Goal: Check status: Check status

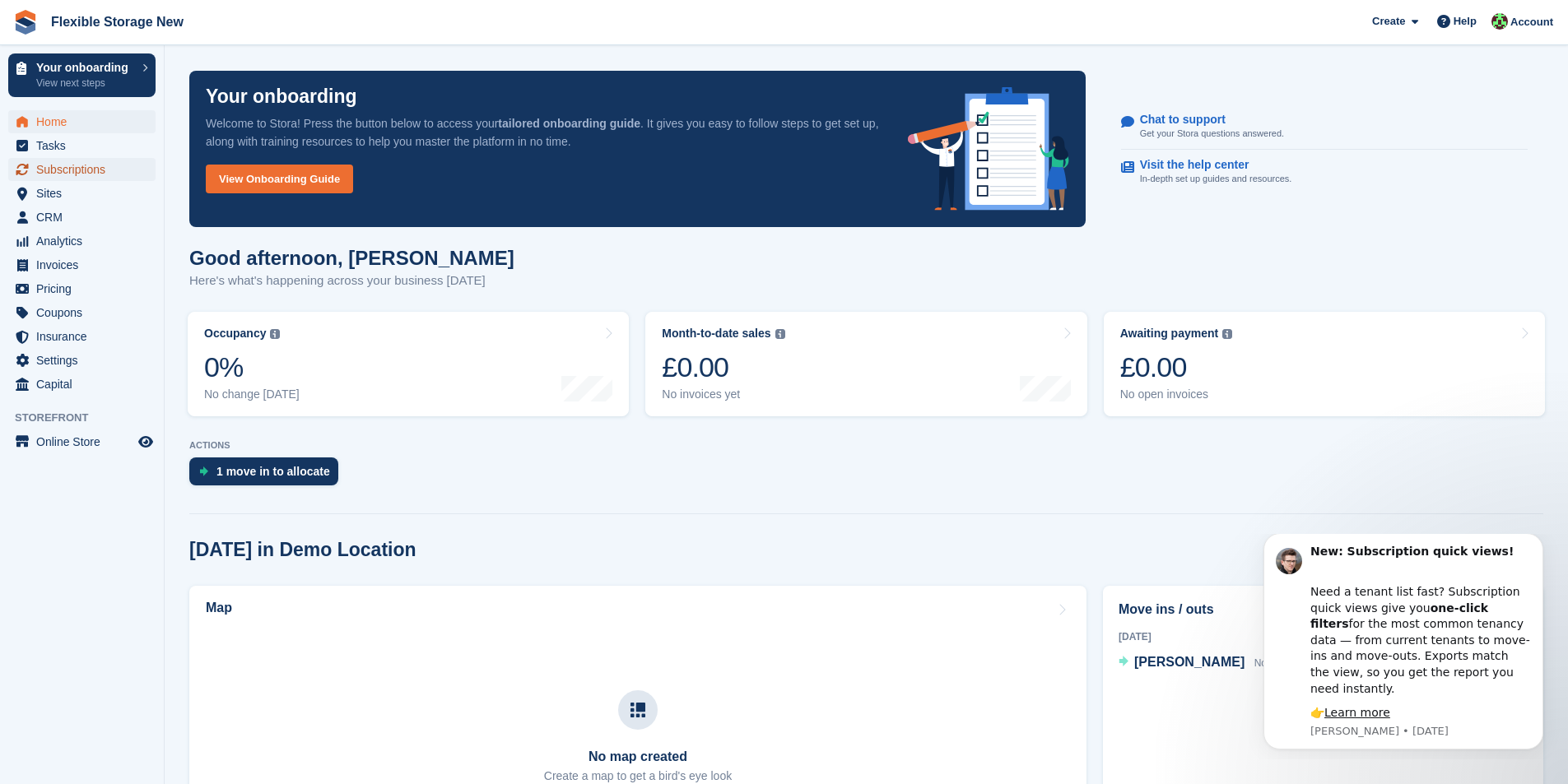
click at [90, 170] on span "Subscriptions" at bounding box center [85, 169] width 98 height 23
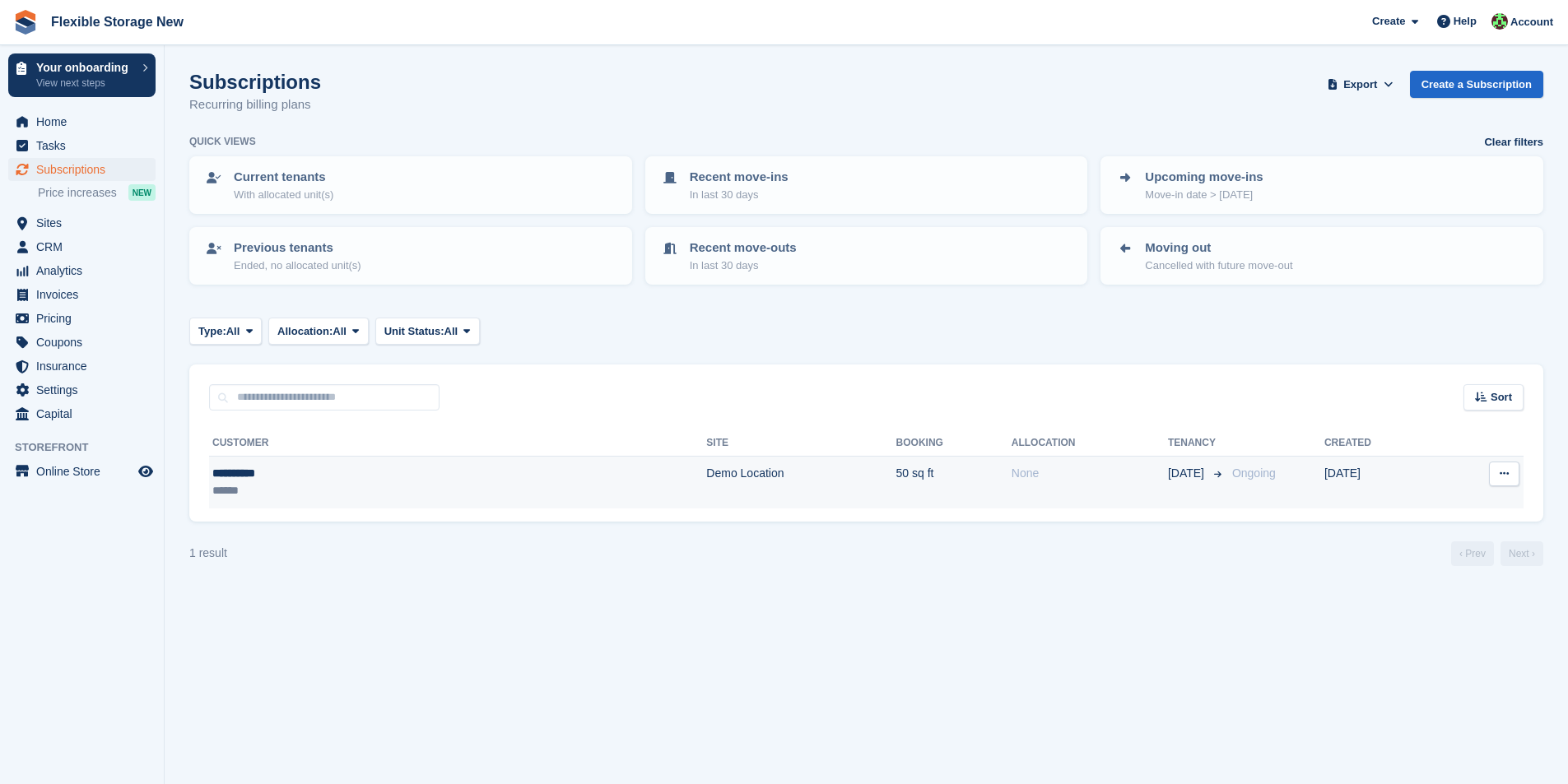
click at [239, 468] on div "**********" at bounding box center [312, 473] width 200 height 17
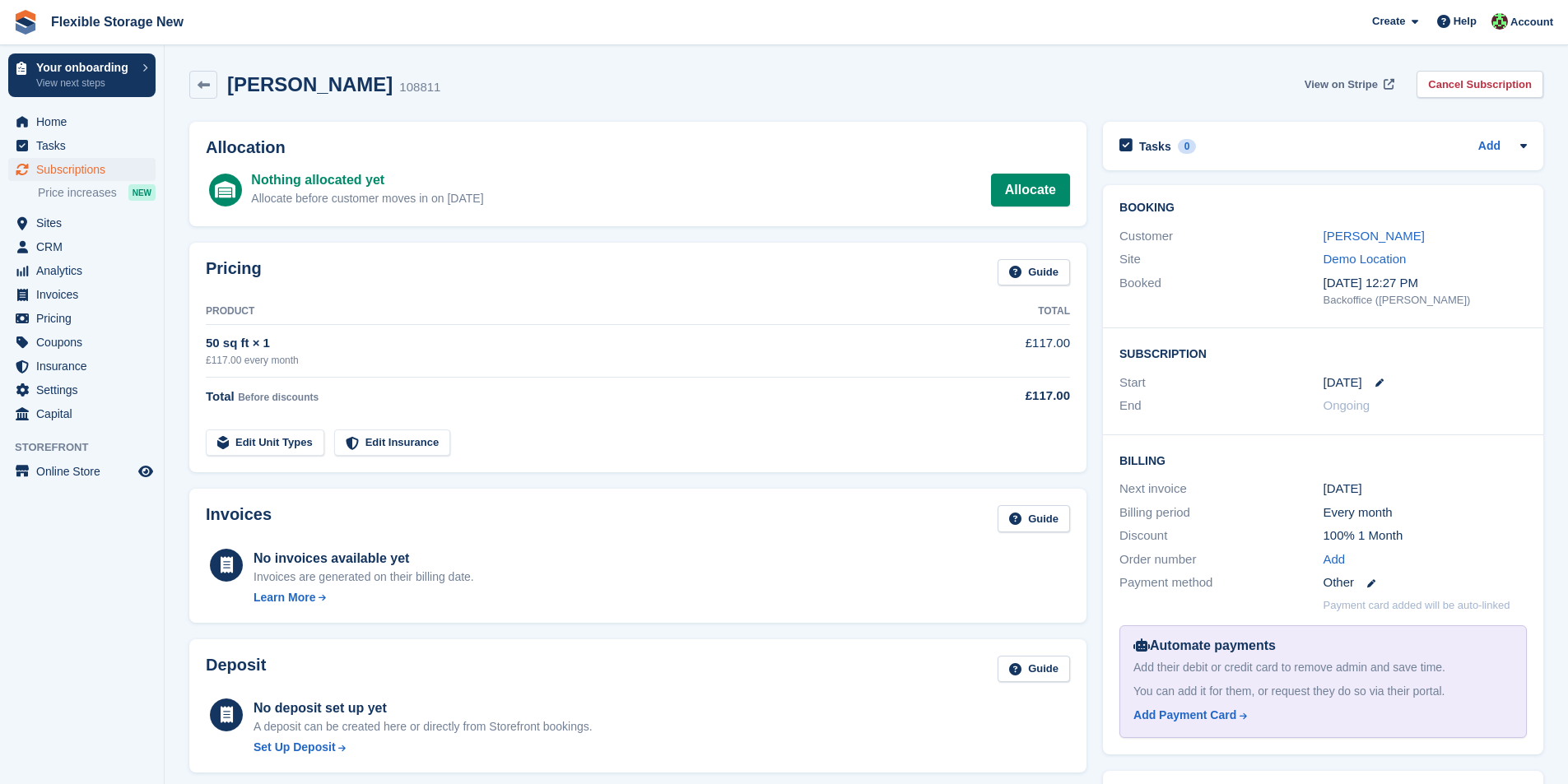
click at [1354, 78] on span "View on Stripe" at bounding box center [1341, 84] width 74 height 17
